Goal: Task Accomplishment & Management: Use online tool/utility

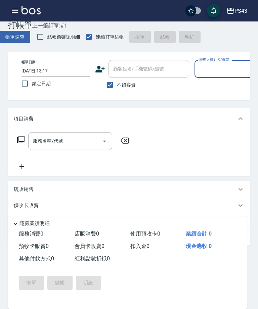
scroll to position [0, 71]
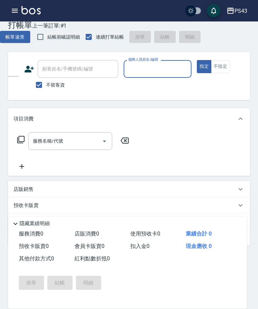
click at [164, 74] on input "服務人員姓名/編號" at bounding box center [158, 69] width 62 height 12
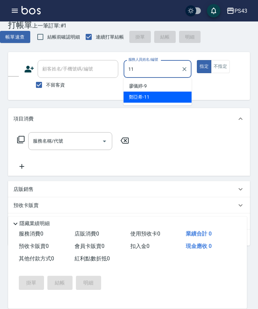
click at [168, 99] on div "[PERSON_NAME]-11" at bounding box center [158, 97] width 68 height 11
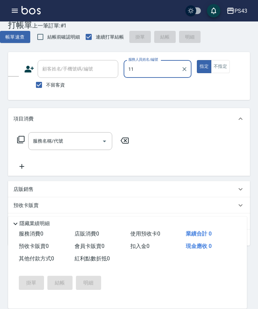
type input "[PERSON_NAME]-11"
click at [77, 143] on input "服務名稱/代號" at bounding box center [65, 141] width 68 height 12
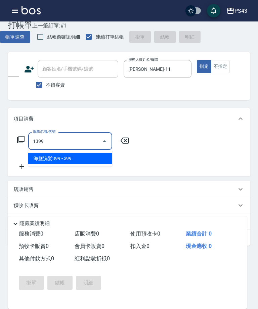
click at [90, 163] on span "海鹽洗髮399 - 399" at bounding box center [70, 158] width 84 height 11
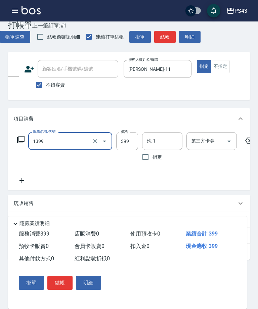
type input "海鹽洗髮399(1399)"
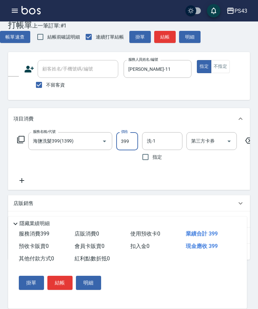
click at [164, 39] on button "結帳" at bounding box center [164, 37] width 21 height 12
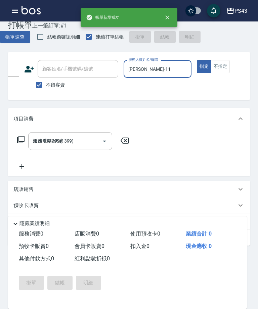
type input "[DATE] 14:12"
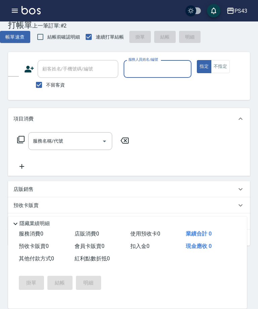
click at [150, 67] on input "服務人員姓名/編號" at bounding box center [158, 69] width 62 height 12
type input "[PERSON_NAME]-7"
type button "true"
click at [64, 145] on input "服務名稱/代號" at bounding box center [65, 141] width 68 height 12
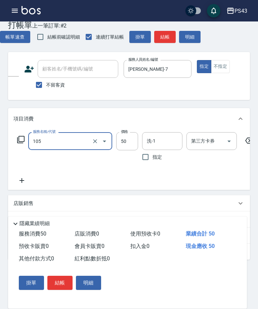
type input "精油50(105)"
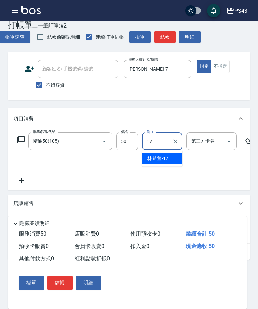
type input "[PERSON_NAME]-17"
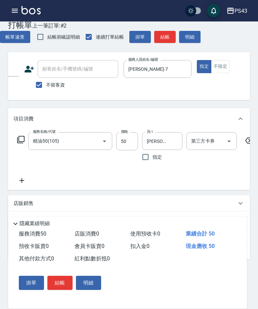
click at [20, 181] on icon at bounding box center [21, 180] width 5 height 5
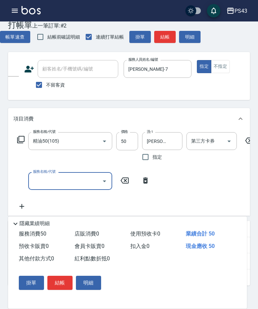
click at [24, 180] on div "服務名稱/代號 服務名稱/代號" at bounding box center [83, 181] width 140 height 18
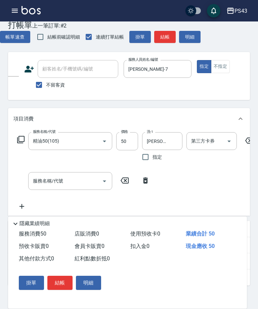
click at [75, 182] on input "服務名稱/代號" at bounding box center [65, 181] width 68 height 12
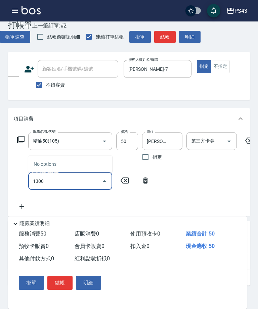
type input "1300"
click at [124, 182] on icon at bounding box center [125, 181] width 8 height 6
click at [21, 137] on icon at bounding box center [21, 140] width 8 height 8
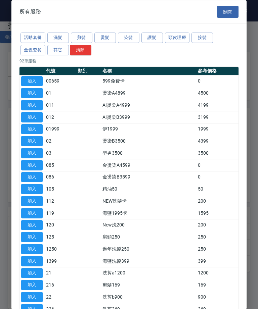
click at [228, 13] on button "關閉" at bounding box center [227, 11] width 21 height 12
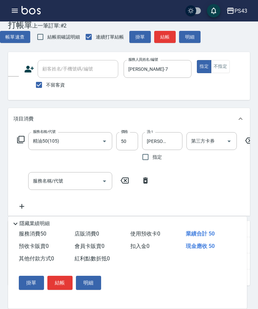
click at [66, 177] on input "服務名稱/代號" at bounding box center [65, 181] width 68 height 12
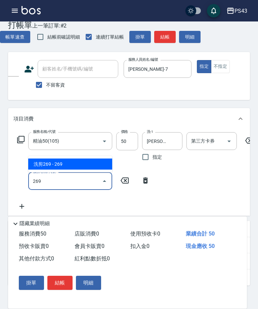
type input "洗剪269(226)"
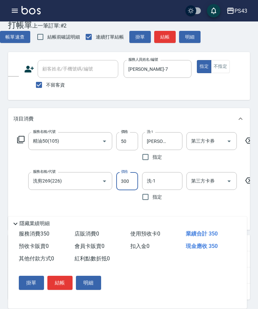
type input "300"
click at [156, 185] on input "洗-1" at bounding box center [162, 181] width 34 height 12
type input "[PERSON_NAME]-17"
click at [58, 280] on button "結帳" at bounding box center [59, 283] width 25 height 14
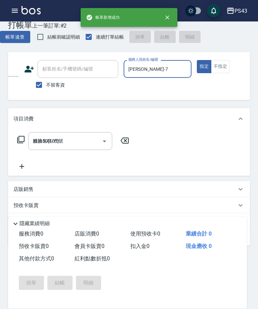
type input "[DATE] 14:14"
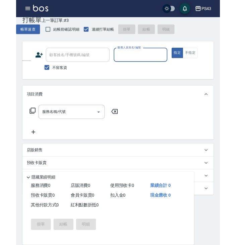
scroll to position [40, 0]
